Goal: Transaction & Acquisition: Register for event/course

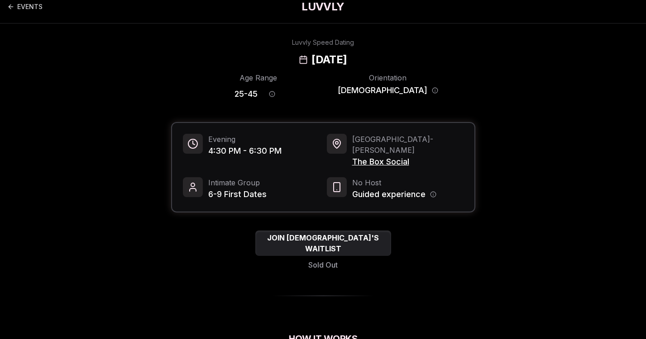
scroll to position [9, 0]
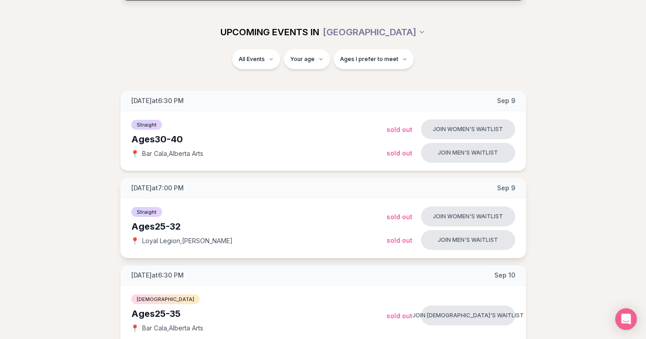
scroll to position [96, 0]
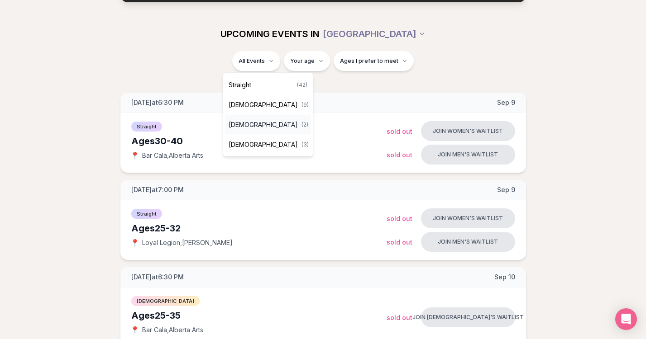
click at [238, 125] on span "[DEMOGRAPHIC_DATA]" at bounding box center [263, 124] width 69 height 9
